Goal: Navigation & Orientation: Find specific page/section

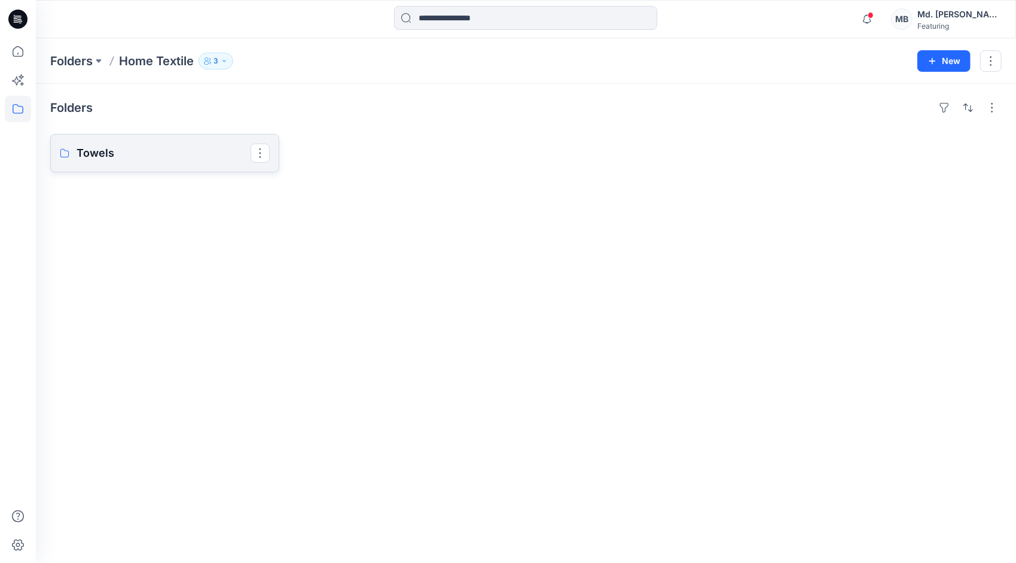
click at [139, 164] on link "Towels" at bounding box center [164, 153] width 229 height 38
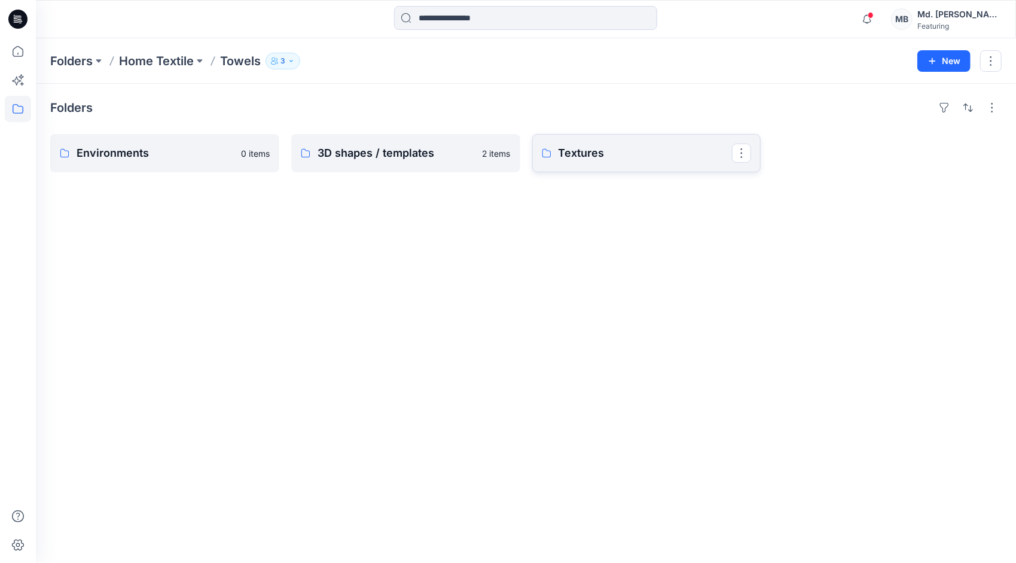
click at [576, 160] on p "Textures" at bounding box center [645, 153] width 174 height 17
click at [202, 154] on p "Edge" at bounding box center [164, 153] width 174 height 17
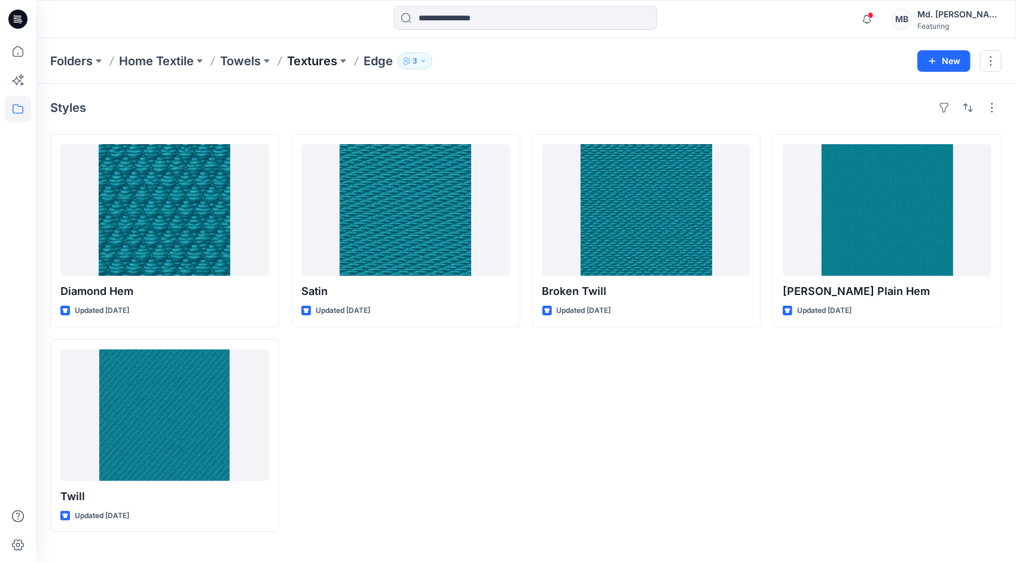
click at [332, 66] on p "Textures" at bounding box center [312, 61] width 50 height 17
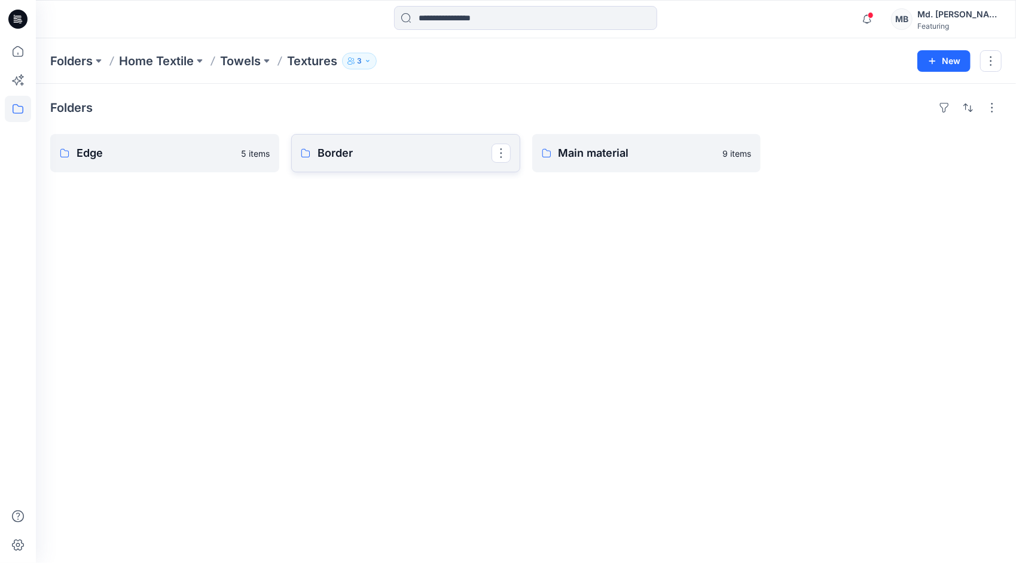
click at [357, 149] on p "Border" at bounding box center [404, 153] width 174 height 17
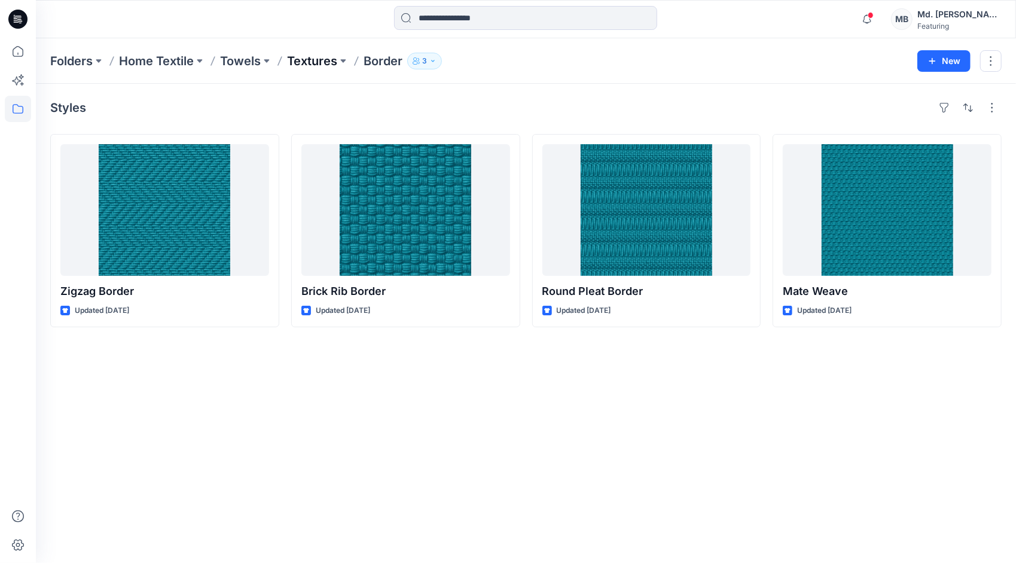
click at [325, 57] on p "Textures" at bounding box center [312, 61] width 50 height 17
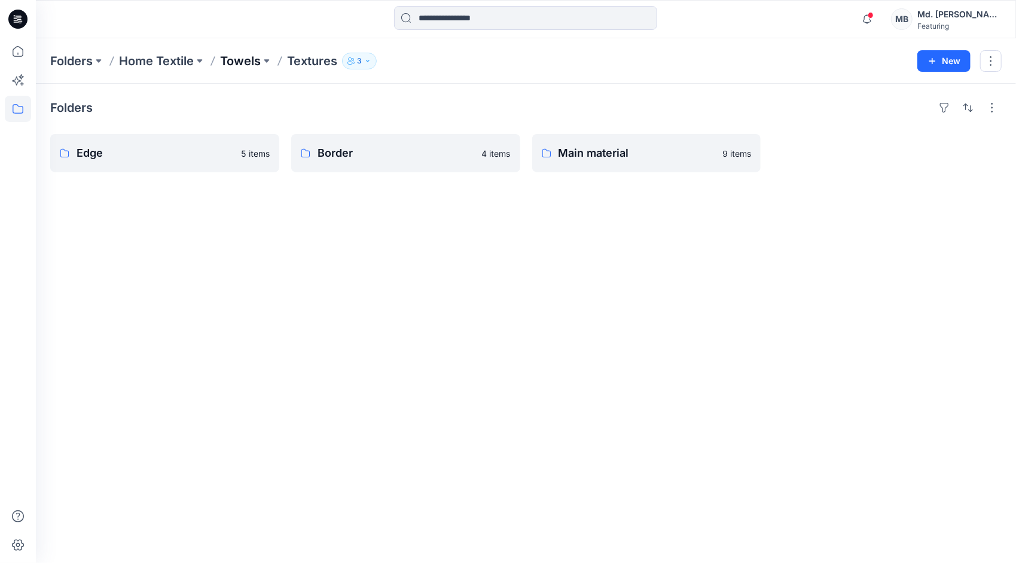
click at [238, 60] on p "Towels" at bounding box center [240, 61] width 41 height 17
click at [399, 145] on p "3D shapes / templates" at bounding box center [404, 153] width 174 height 17
